Goal: Task Accomplishment & Management: Manage account settings

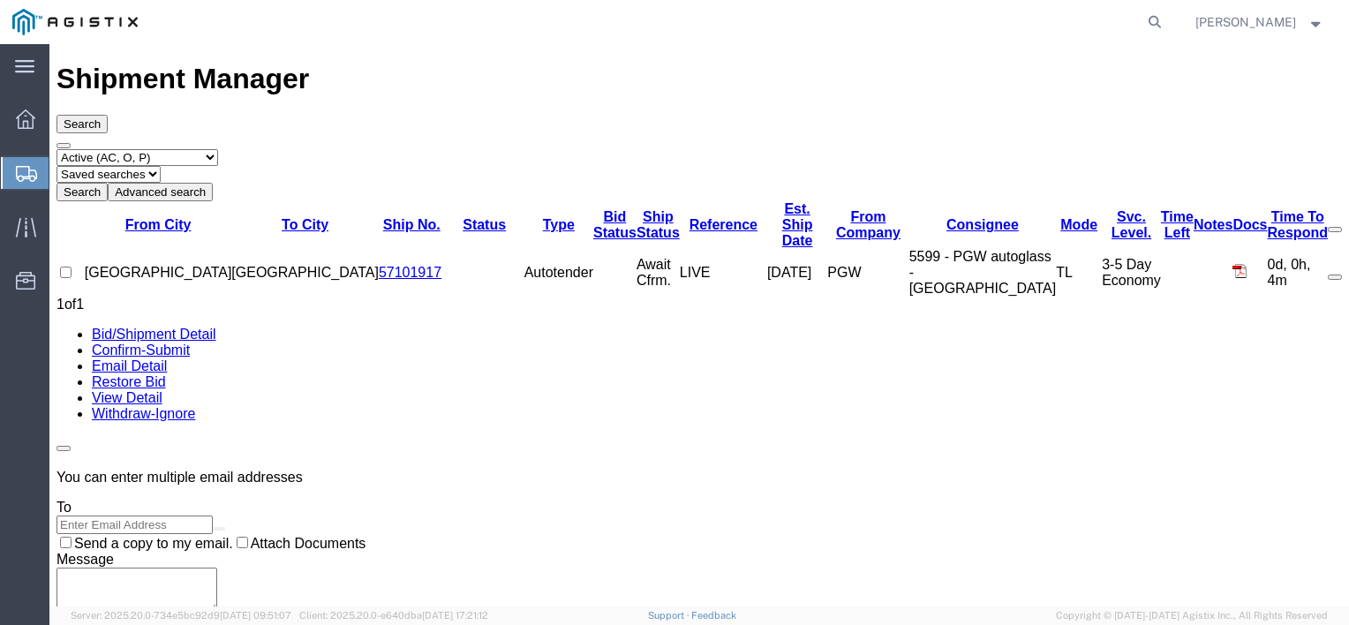
click at [44, 185] on div at bounding box center [25, 173] width 49 height 32
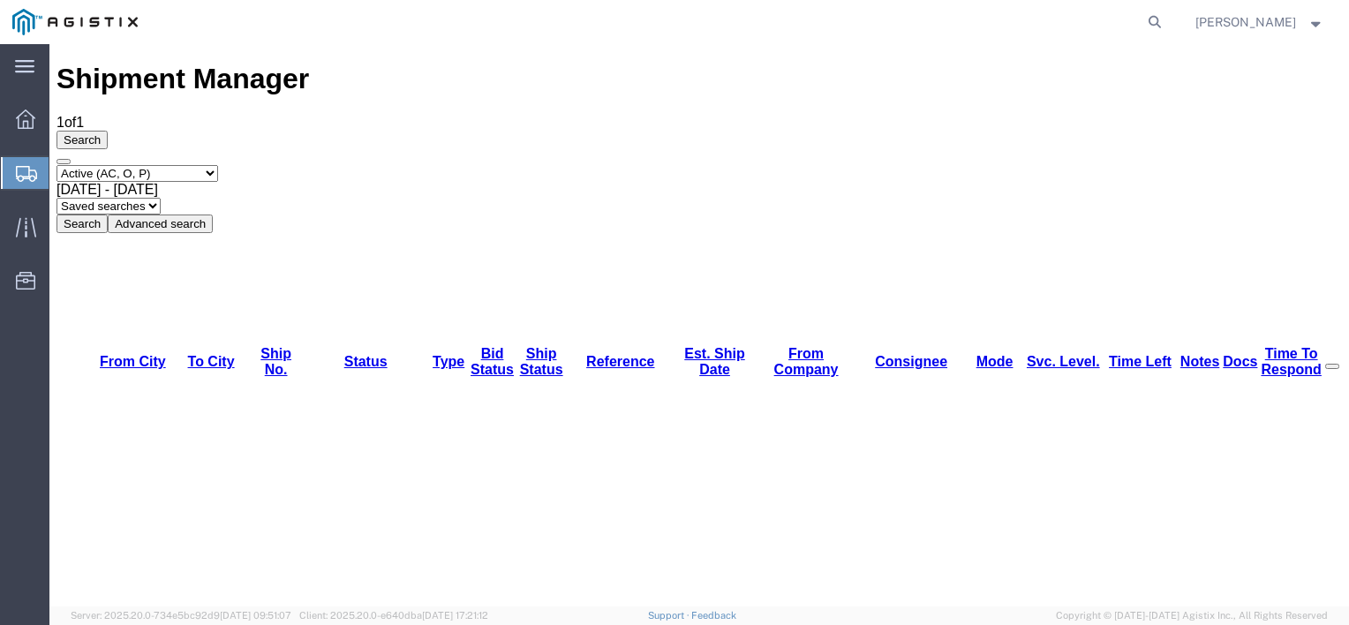
checkbox input "true"
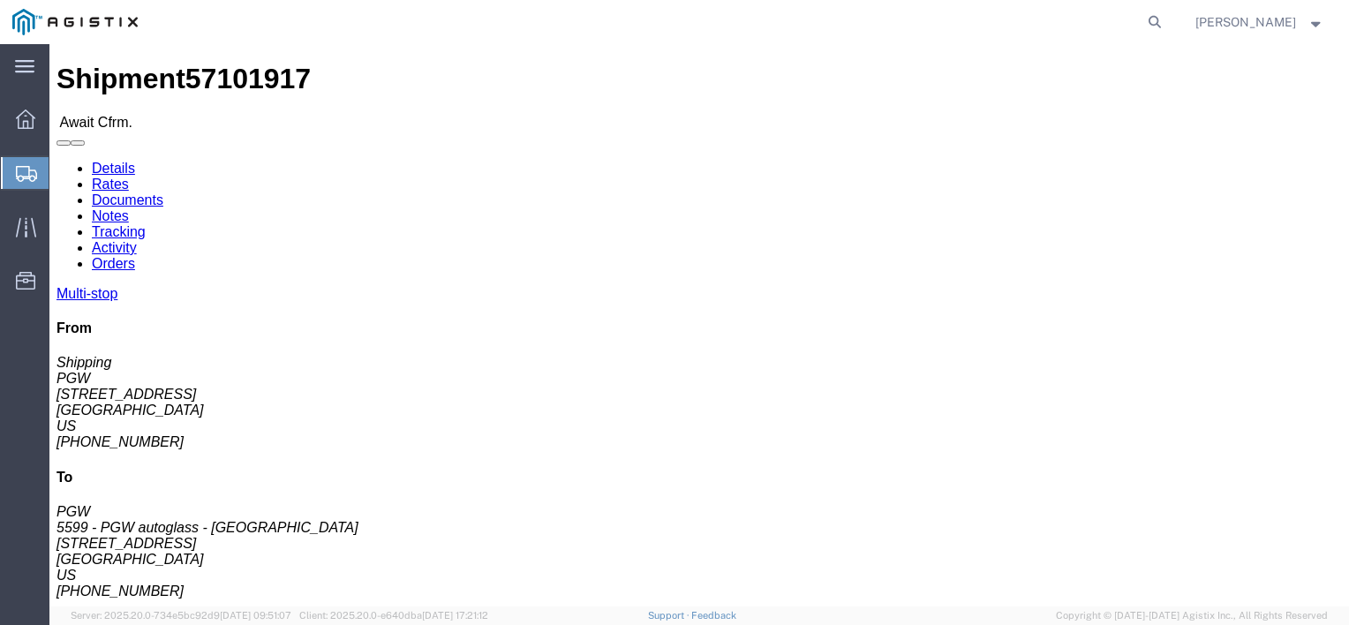
click link "Confirm"
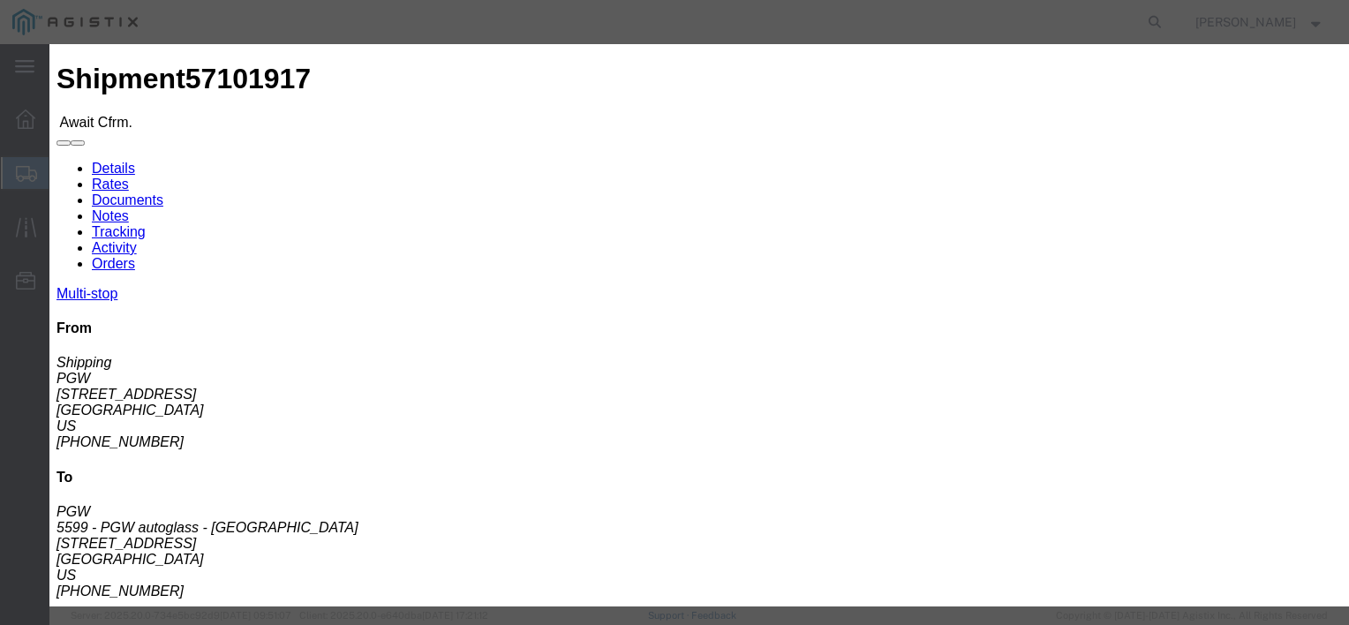
drag, startPoint x: 472, startPoint y: 246, endPoint x: 437, endPoint y: 209, distance: 51.2
drag, startPoint x: 437, startPoint y: 209, endPoint x: 427, endPoint y: 214, distance: 10.7
click input "text"
type input "0"
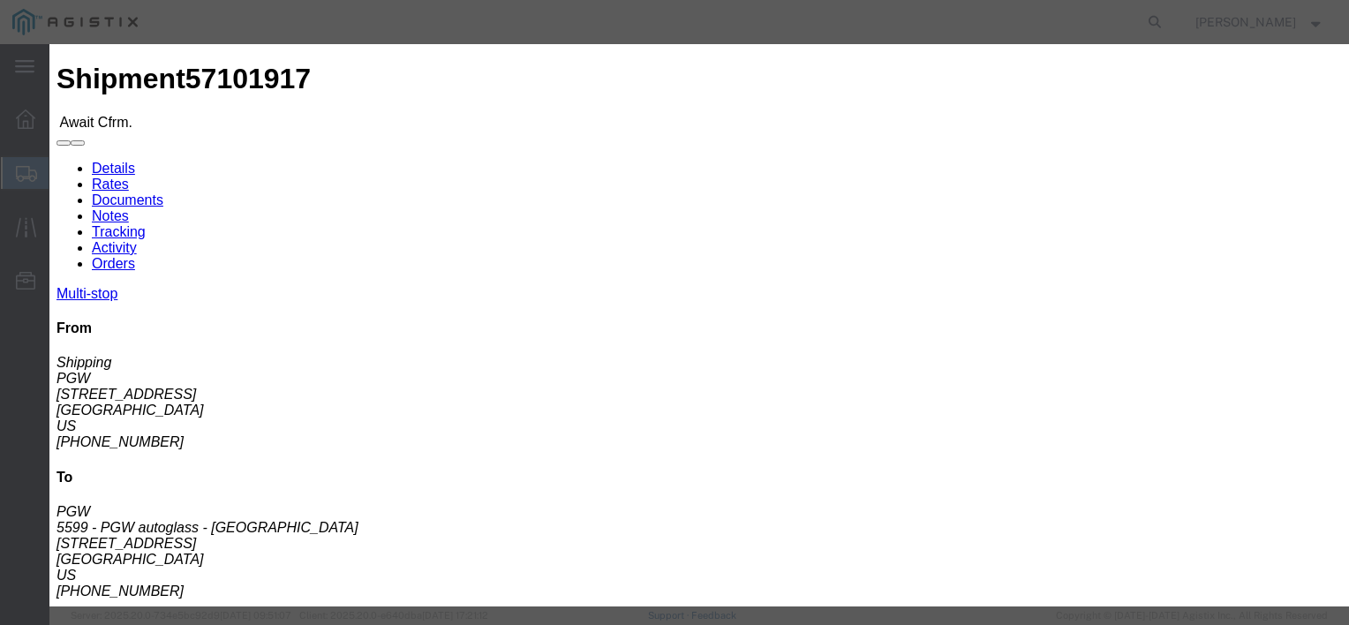
type input "."
click input "text"
type input "n"
type input "Nick Ottino"
drag, startPoint x: 433, startPoint y: 277, endPoint x: 679, endPoint y: 323, distance: 250.6
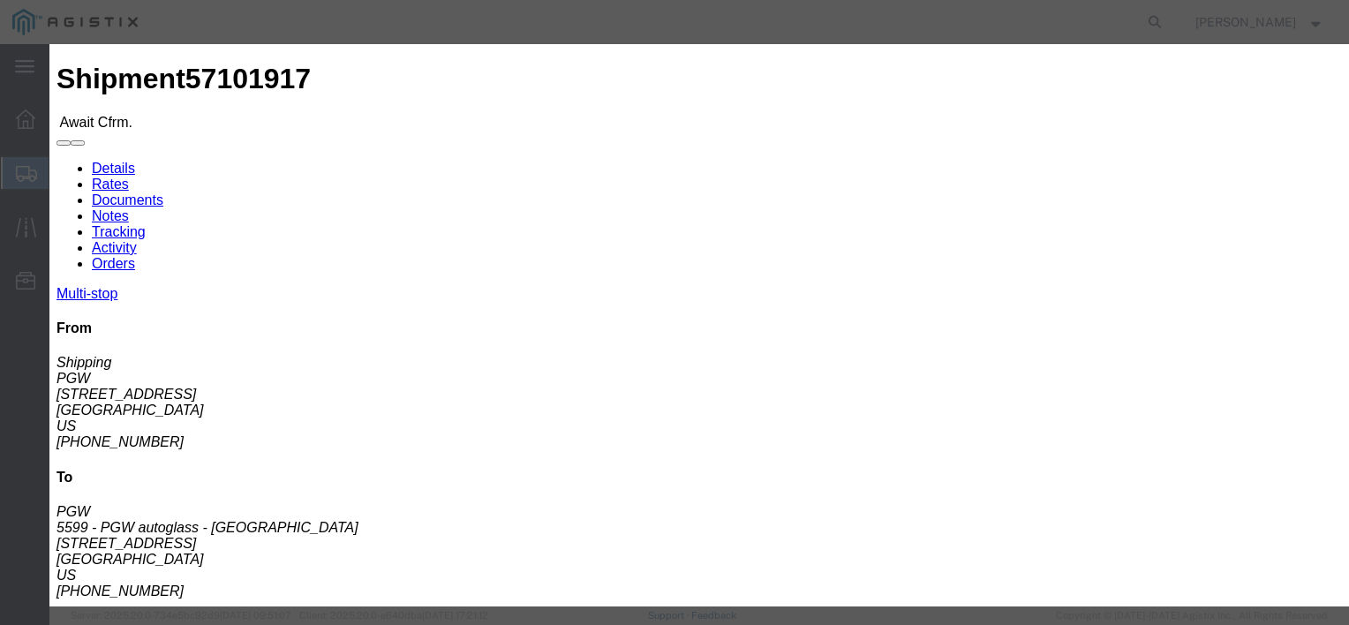
click div "Confirmation Details Use my profile Bill of Lading Number . Person Monitor Ship…"
click input "text"
type input "513-499-3845"
click button "Submit"
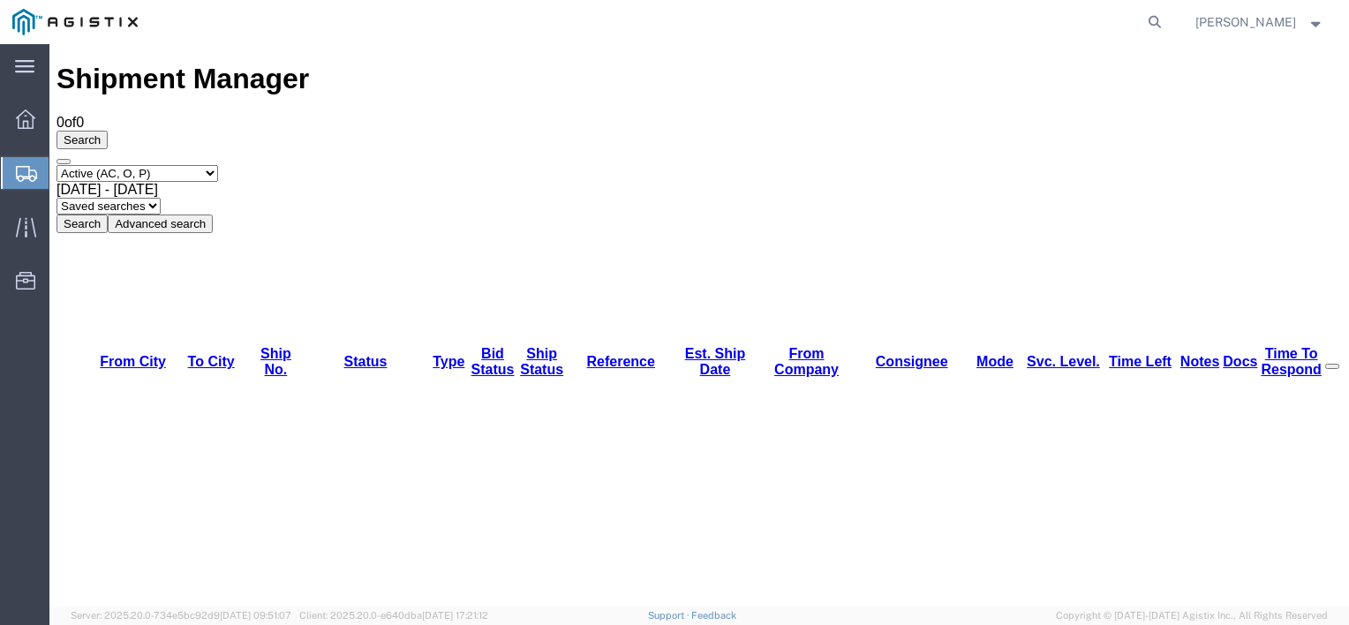
click at [63, 187] on span "Shipments" at bounding box center [56, 172] width 14 height 35
click at [22, 71] on icon at bounding box center [24, 66] width 19 height 12
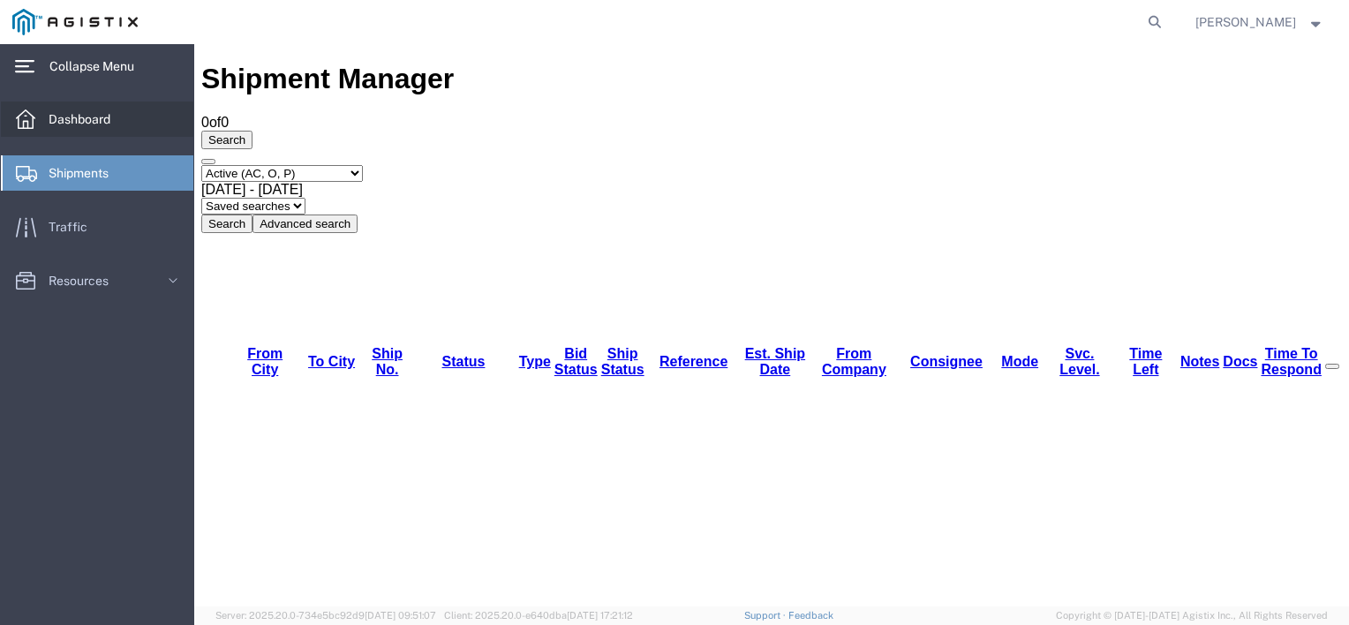
click at [56, 109] on span "Dashboard" at bounding box center [86, 119] width 74 height 35
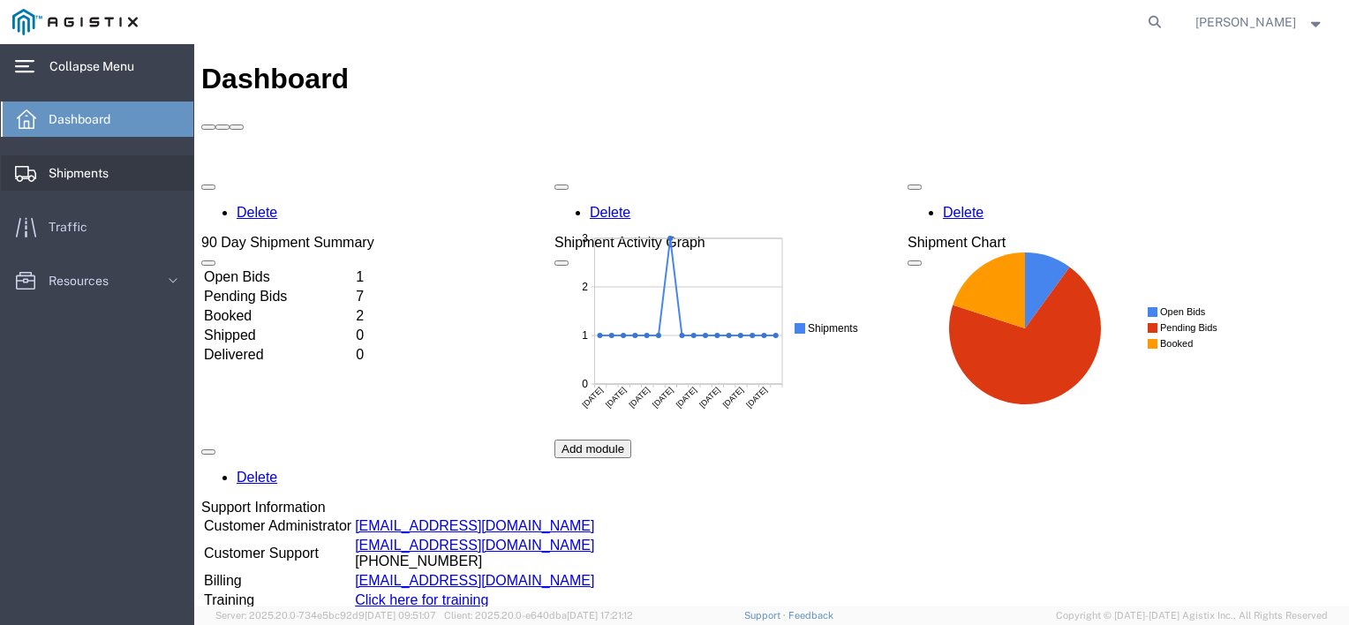
click at [88, 166] on span "Shipments" at bounding box center [85, 172] width 72 height 35
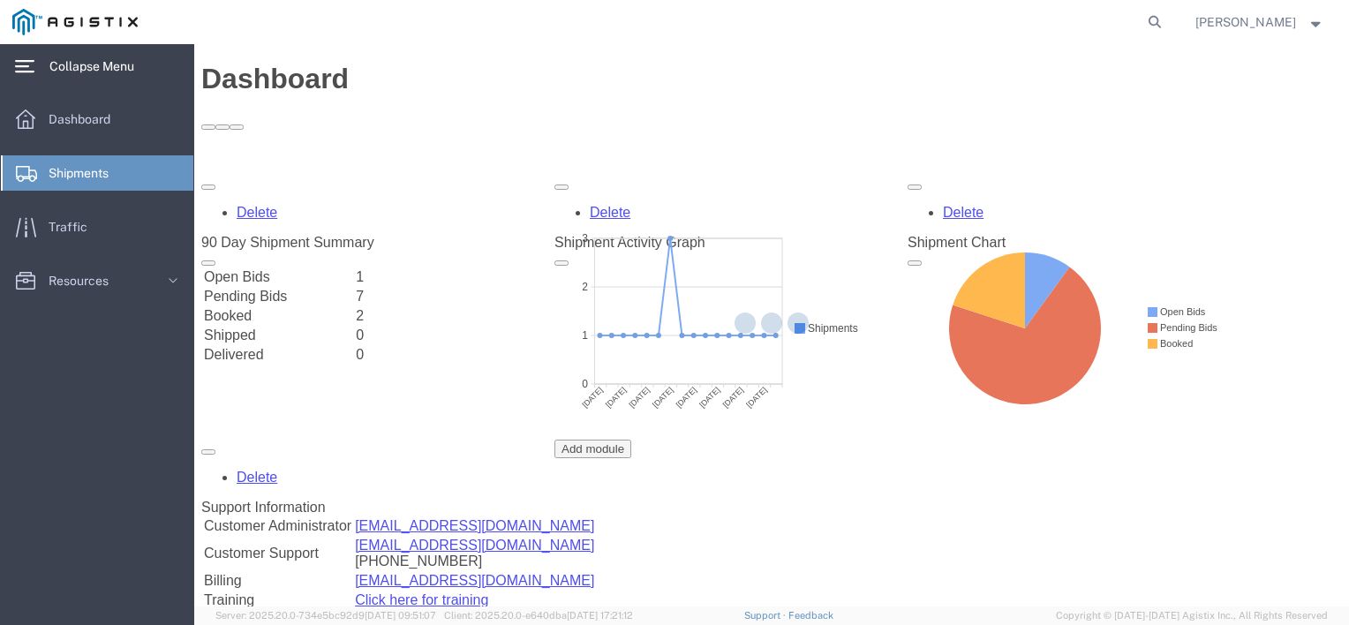
click at [90, 177] on span "Shipments" at bounding box center [85, 172] width 72 height 35
